Goal: Check status

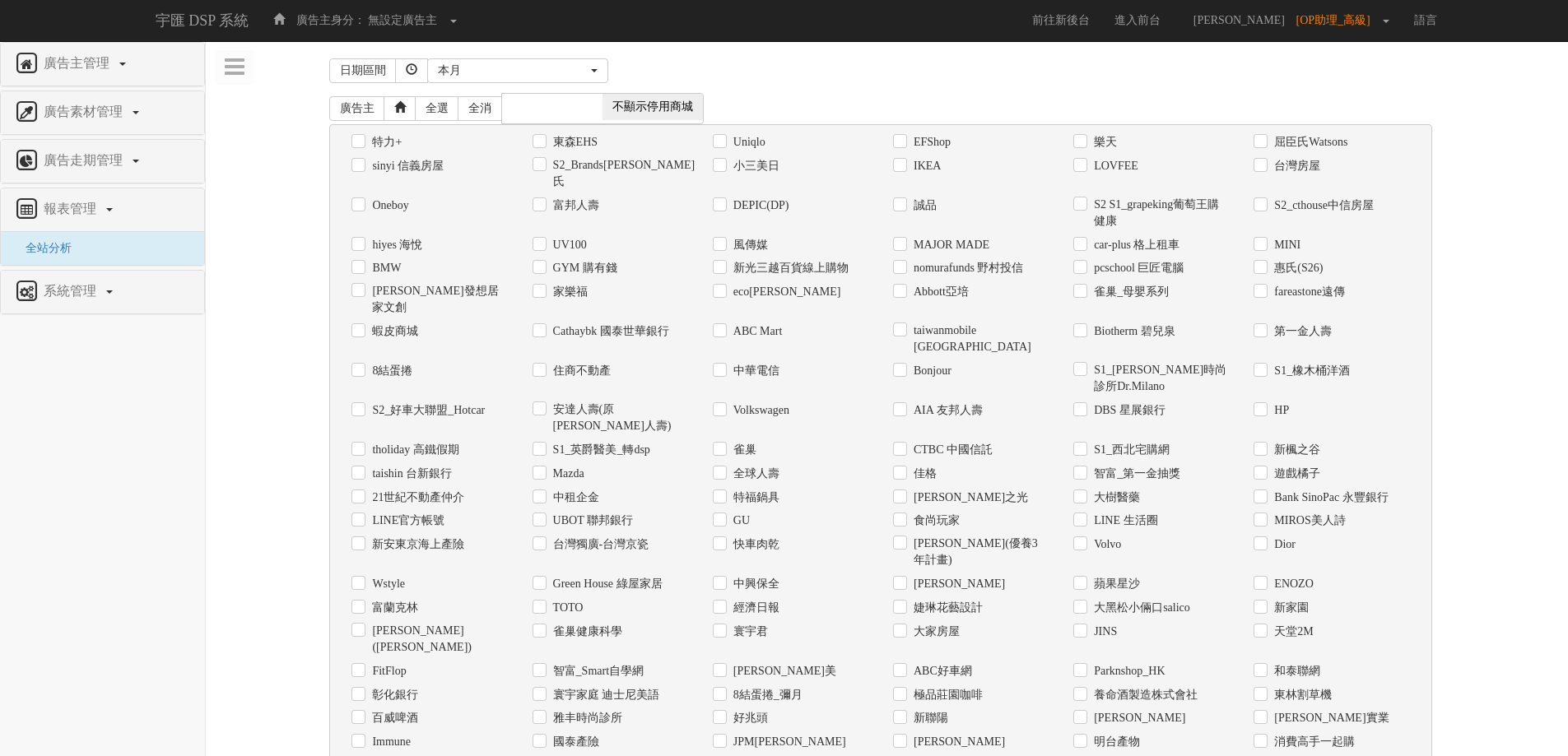
click at [763, 146] on label "Uniqlo" at bounding box center [747, 142] width 36 height 17
click at [724, 146] on input "Uniqlo" at bounding box center [718, 142] width 11 height 11
checkbox input "true"
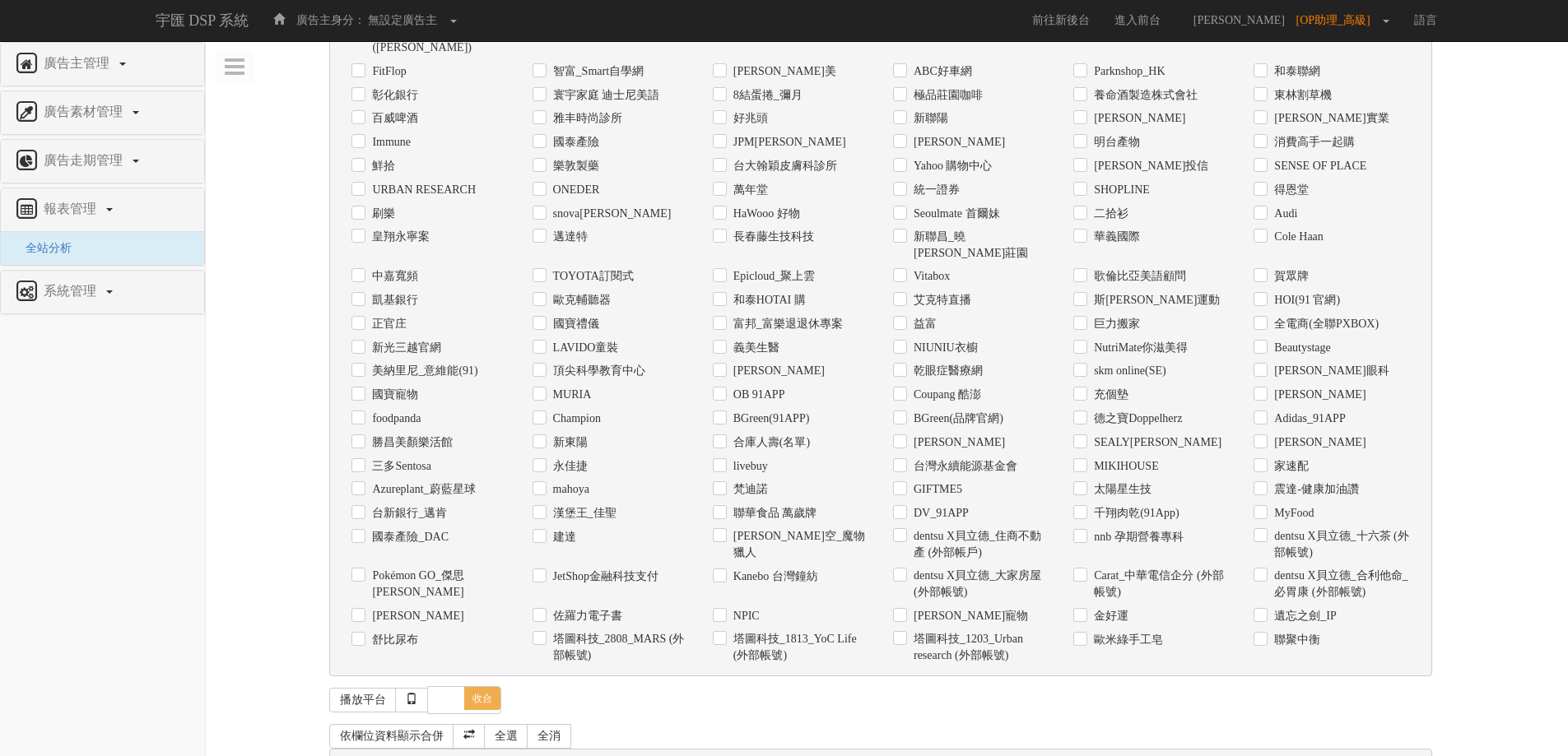
click at [397, 758] on div "日期" at bounding box center [429, 767] width 156 height 18
click at [383, 759] on label "日期" at bounding box center [381, 767] width 27 height 17
click at [362, 761] on input "日期" at bounding box center [357, 767] width 11 height 11
checkbox input "true"
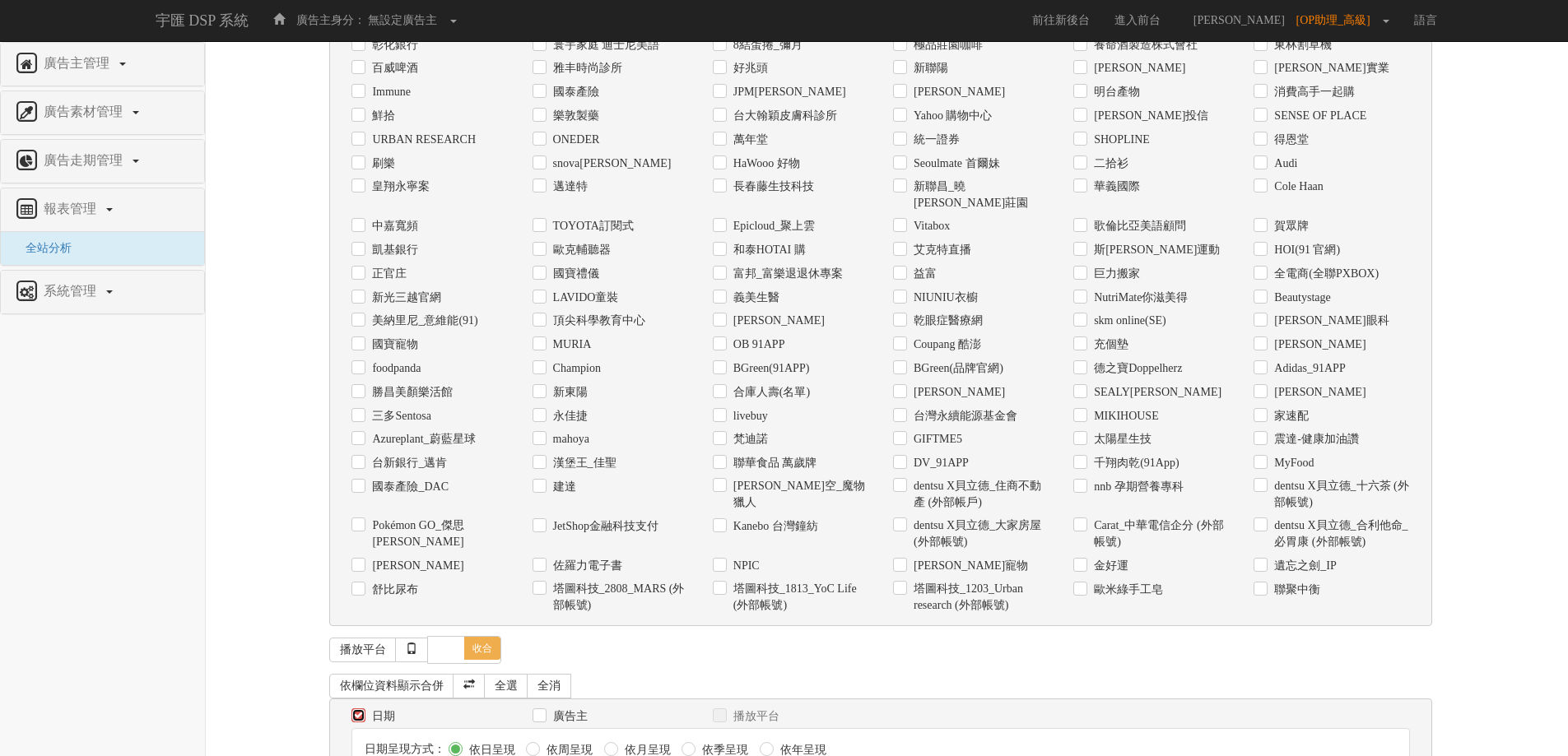
scroll to position [653, 0]
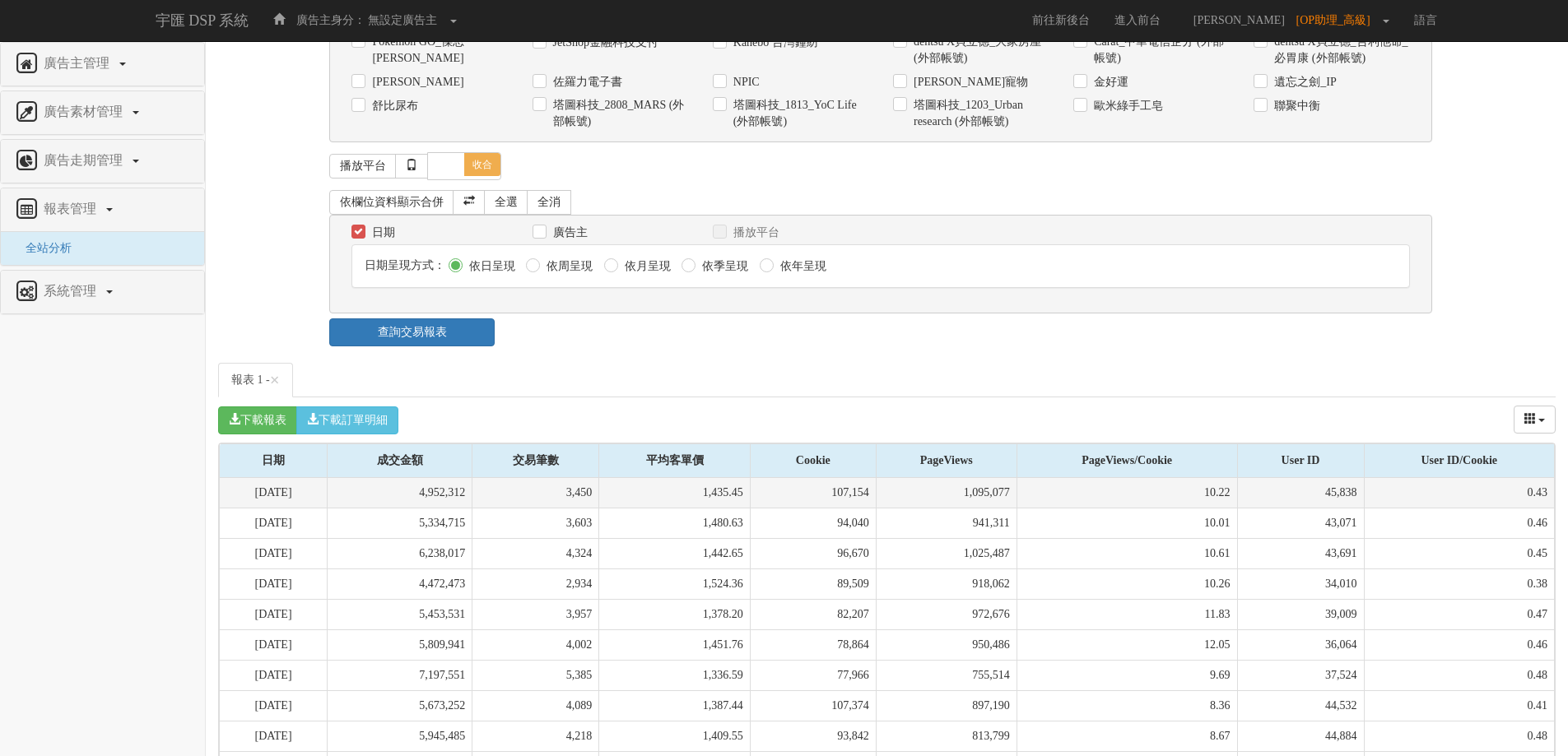
scroll to position [1203, 0]
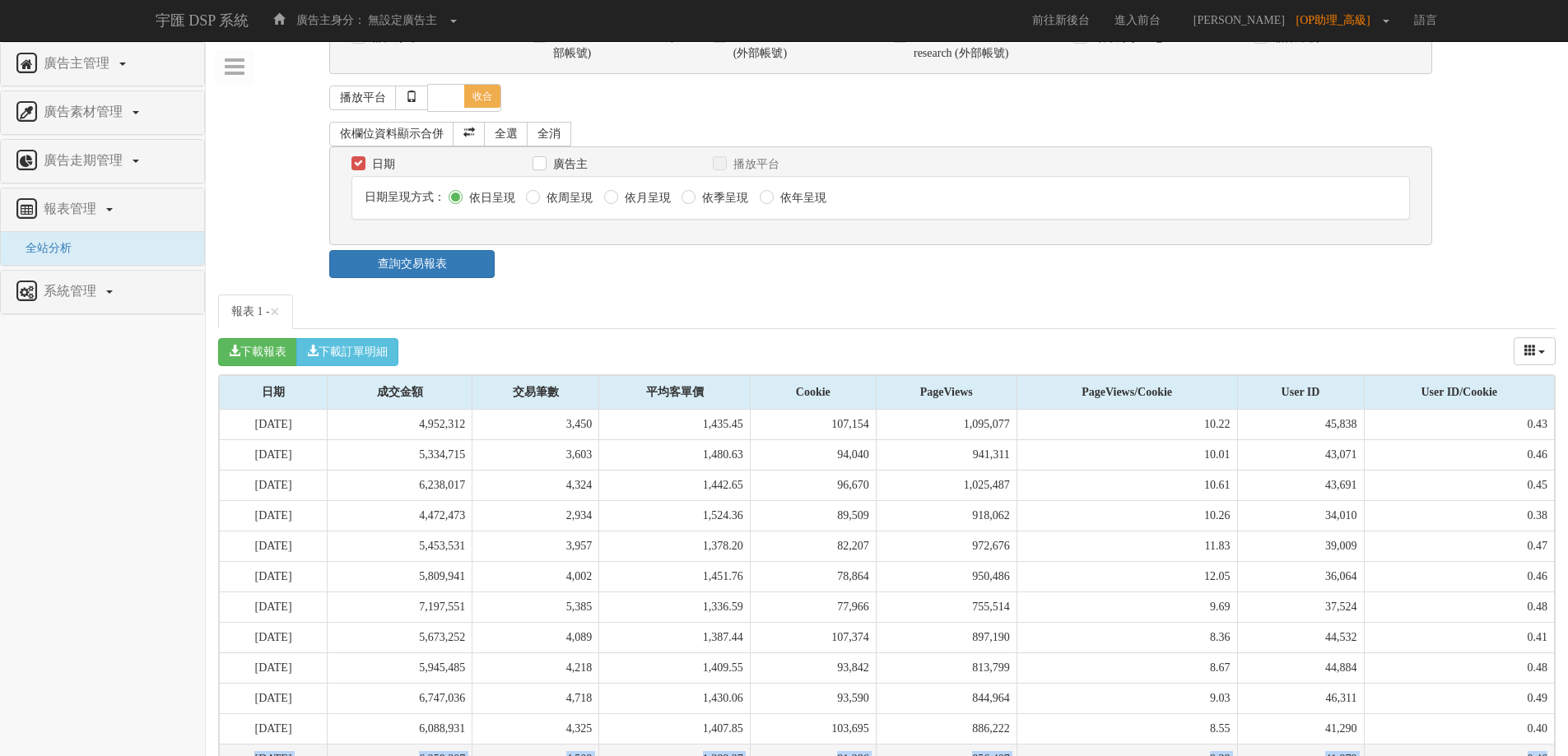
drag, startPoint x: 245, startPoint y: 663, endPoint x: 1549, endPoint y: 662, distance: 1304.0
click at [1549, 744] on tr "[DATE] 6,258,307 4,508 1,388.27 91,286 856,407 9.38 41,979 0.46" at bounding box center [887, 759] width 1335 height 31
copy tr "[DATE] 6,258,307 4,508 1,388.27 91,286 856,407 9.38 41,979 0.46"
